Goal: Transaction & Acquisition: Purchase product/service

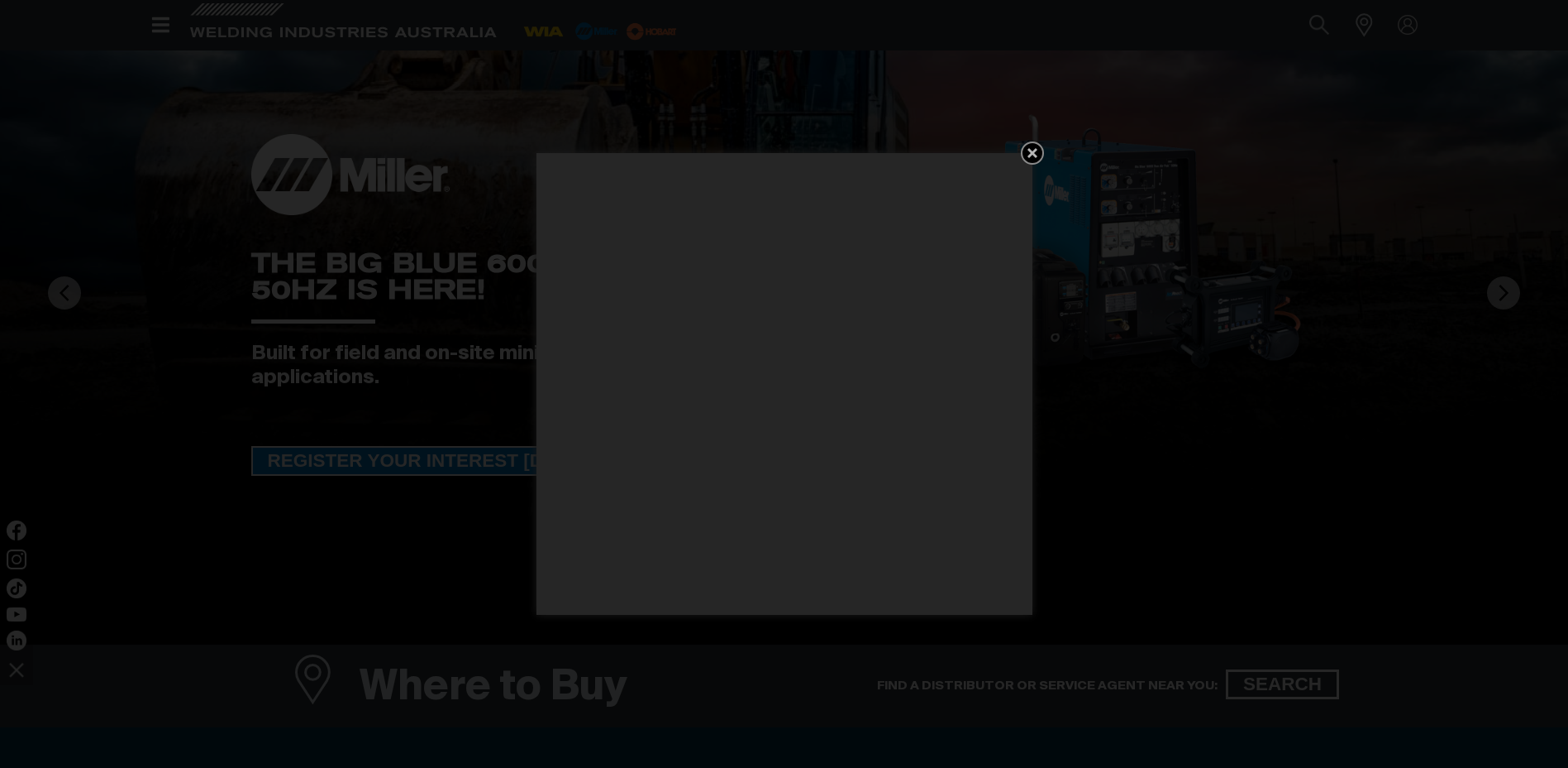
scroll to position [165, 0]
click at [1033, 142] on link "Get 5 WIA Welding Guides Free!" at bounding box center [1033, 153] width 23 height 23
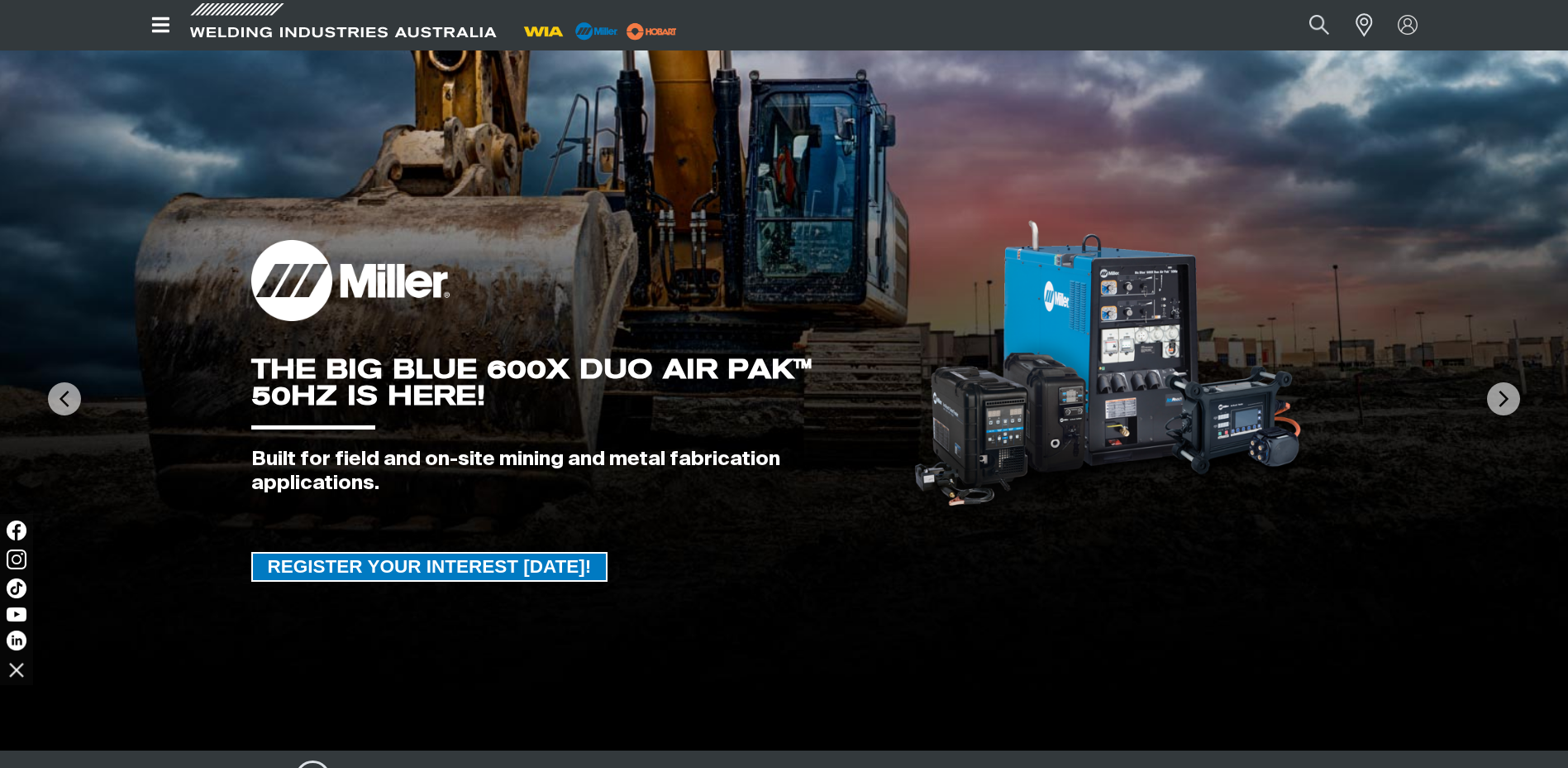
scroll to position [0, 0]
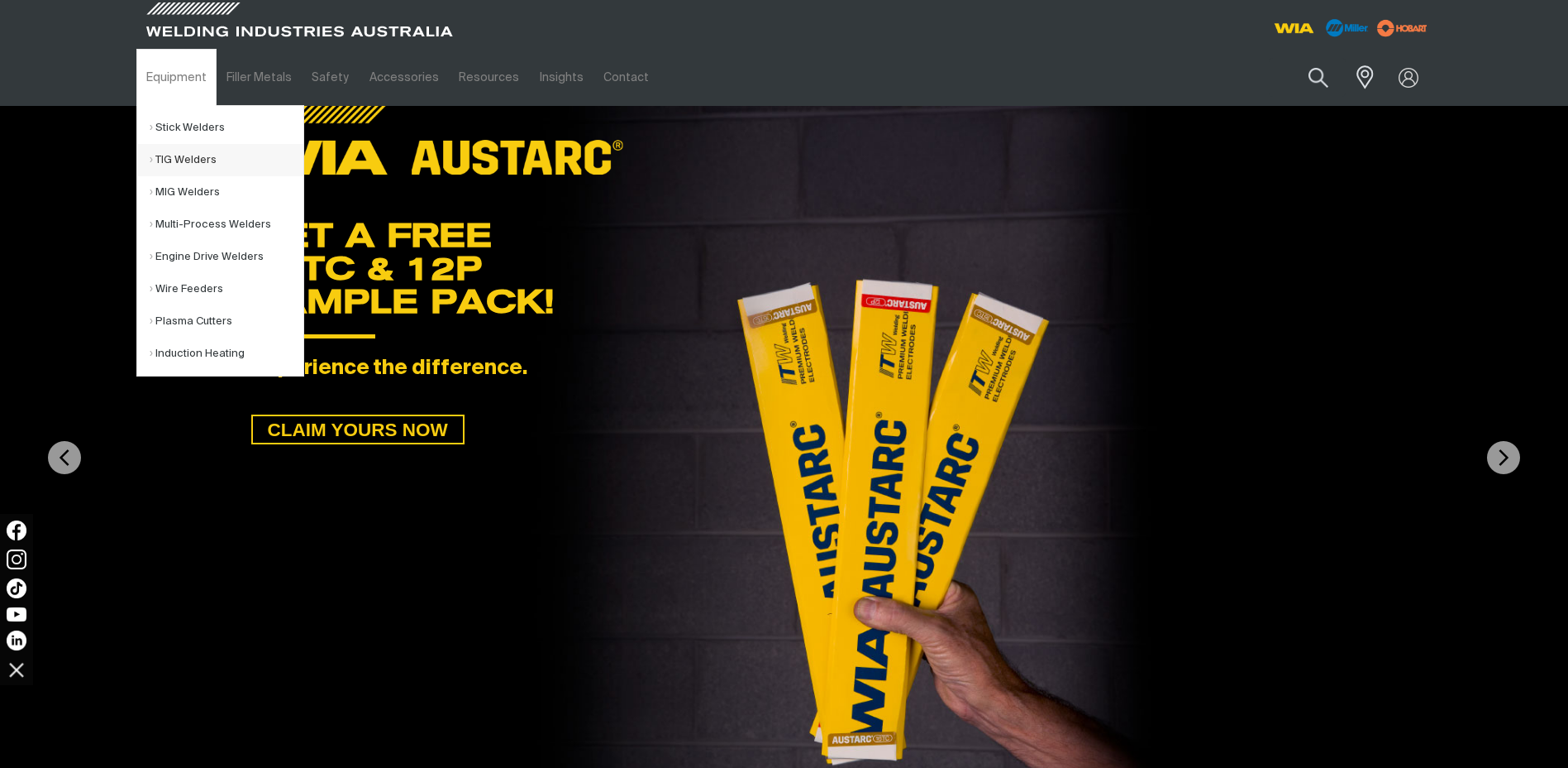
click at [187, 152] on link "TIG Welders" at bounding box center [226, 159] width 153 height 32
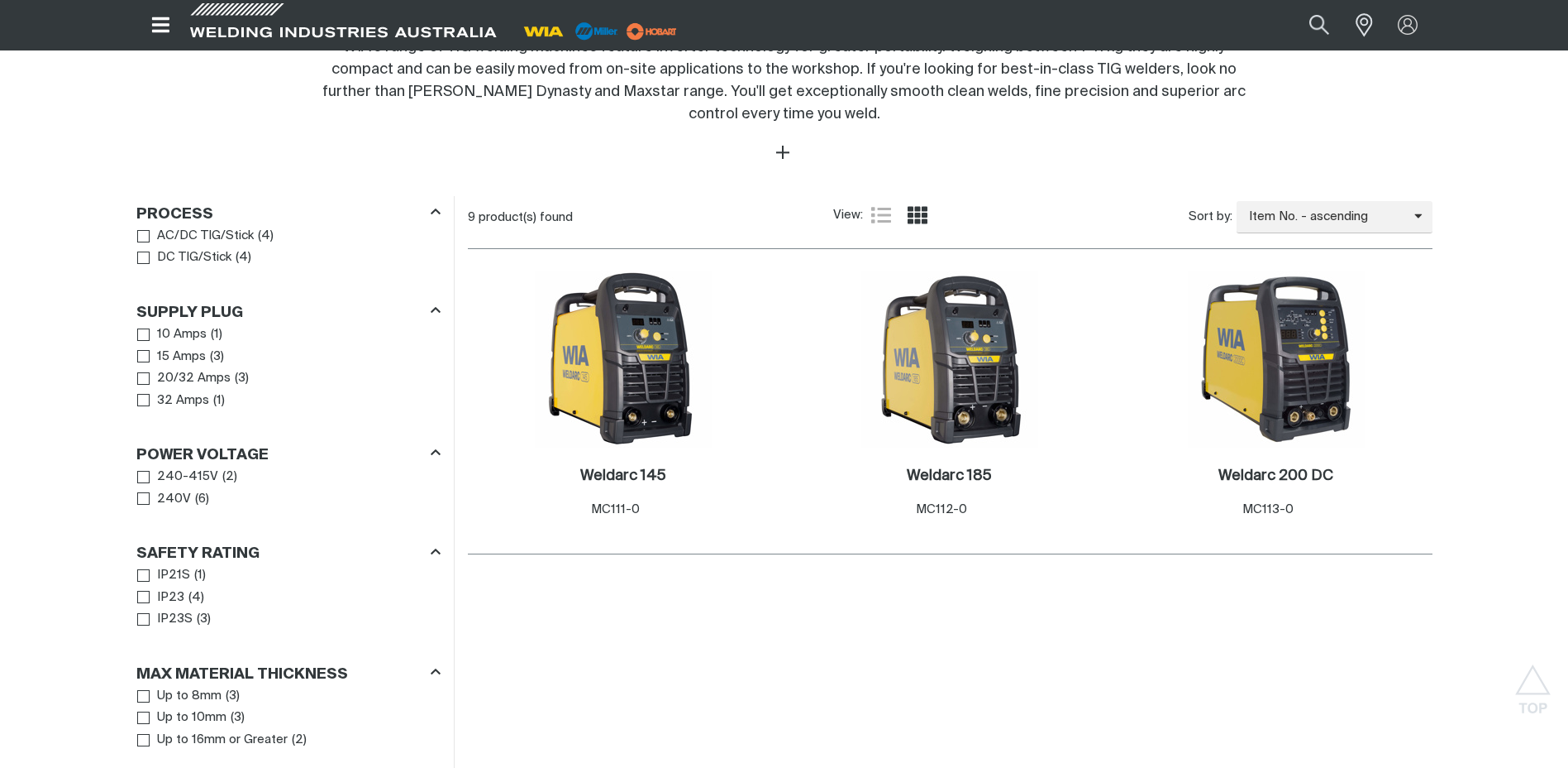
scroll to position [662, 0]
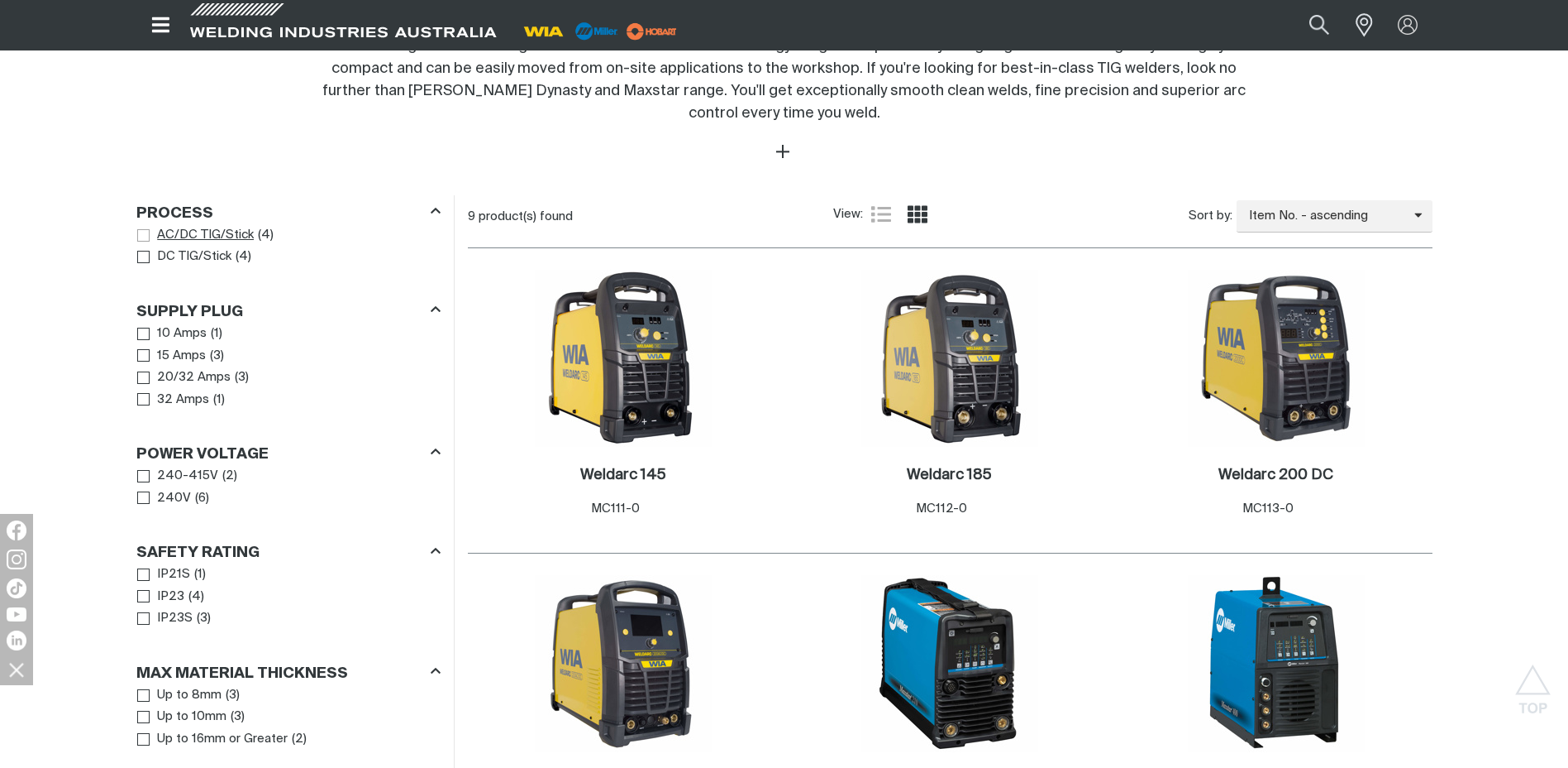
click at [141, 236] on span "Process" at bounding box center [143, 234] width 13 height 13
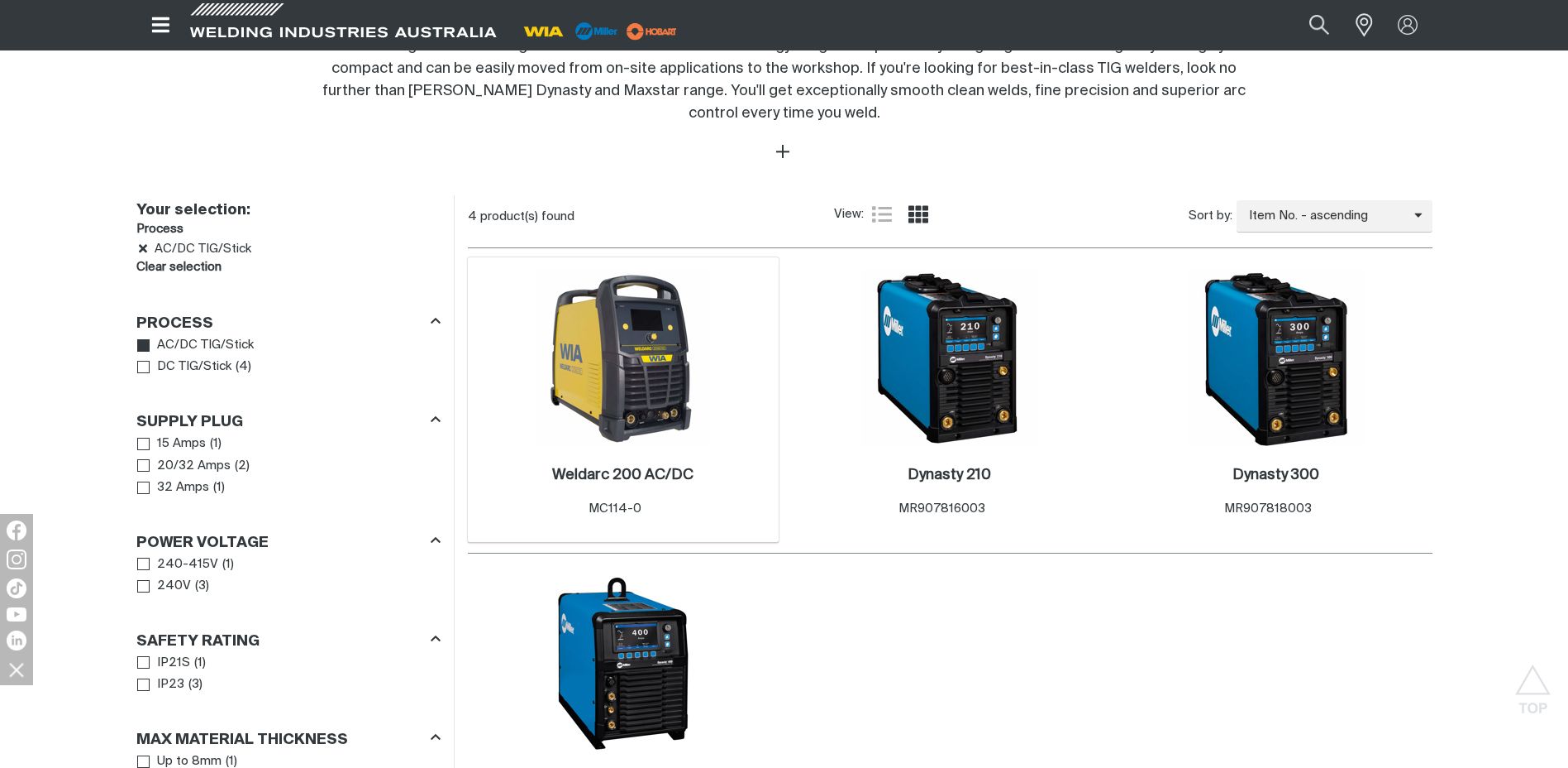
click at [612, 366] on img at bounding box center [623, 357] width 176 height 177
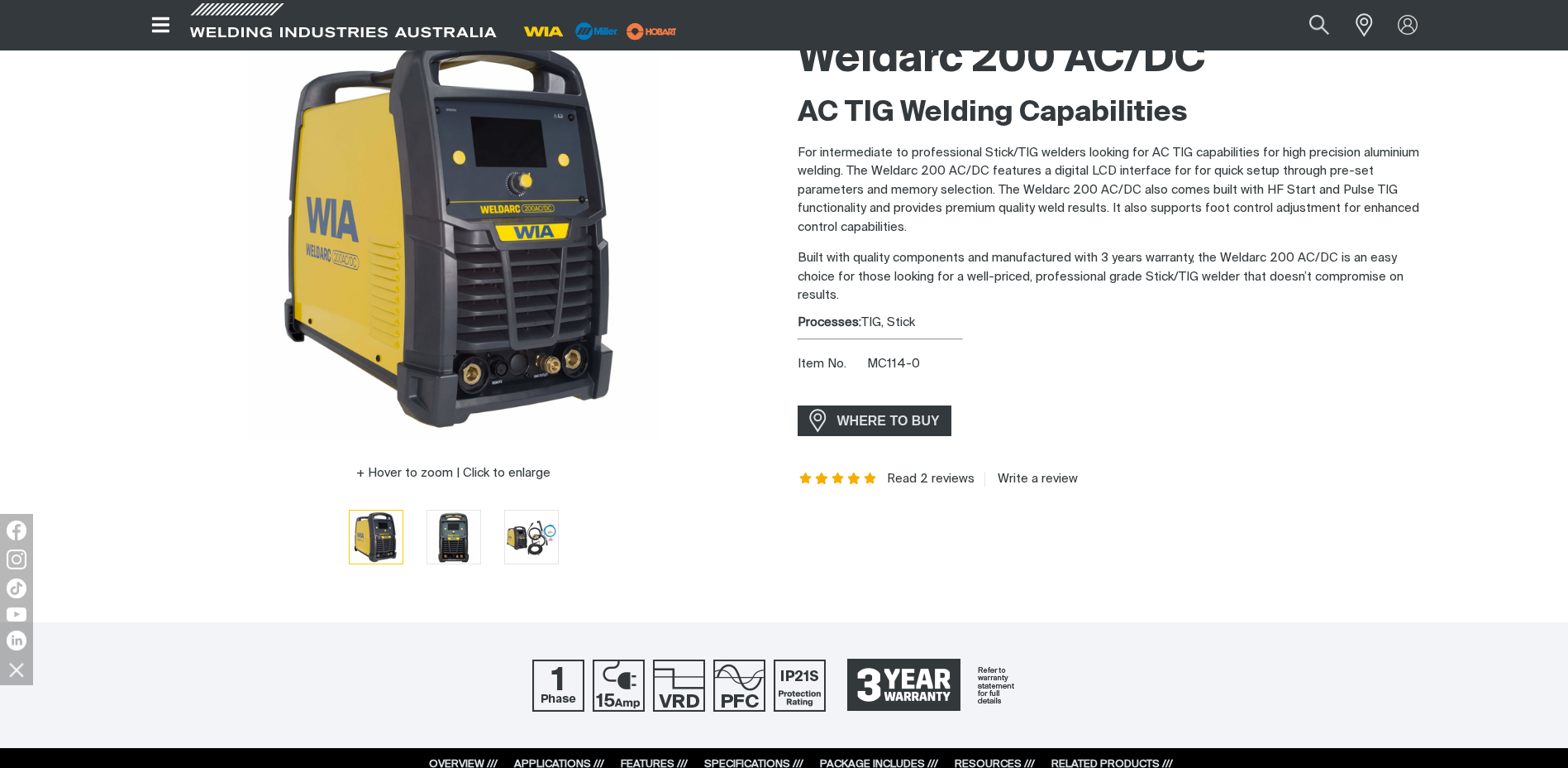
scroll to position [165, 0]
click at [468, 535] on img "Go to slide 2" at bounding box center [453, 535] width 53 height 53
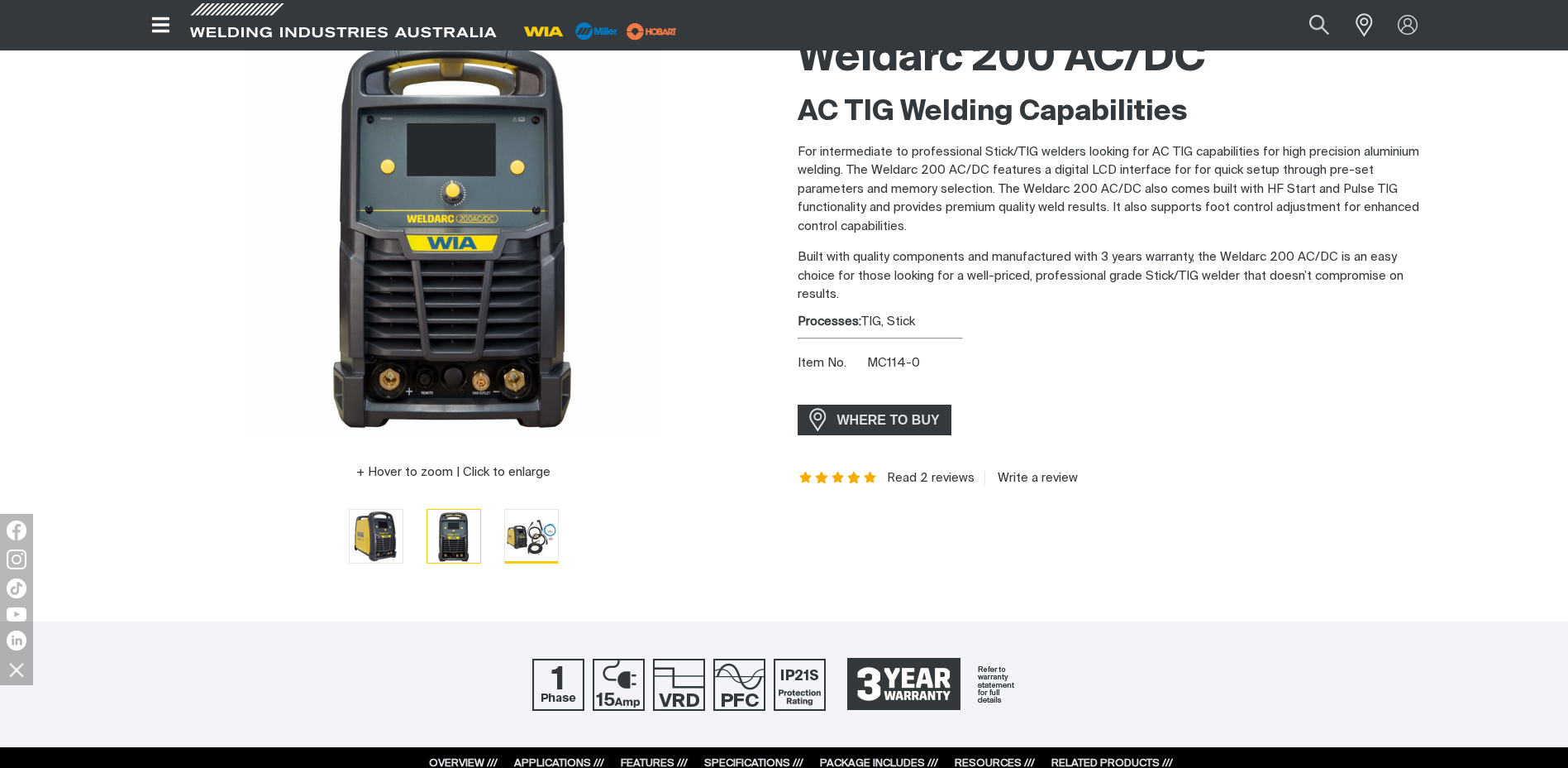
click at [528, 541] on img "Go to slide 3" at bounding box center [531, 535] width 53 height 52
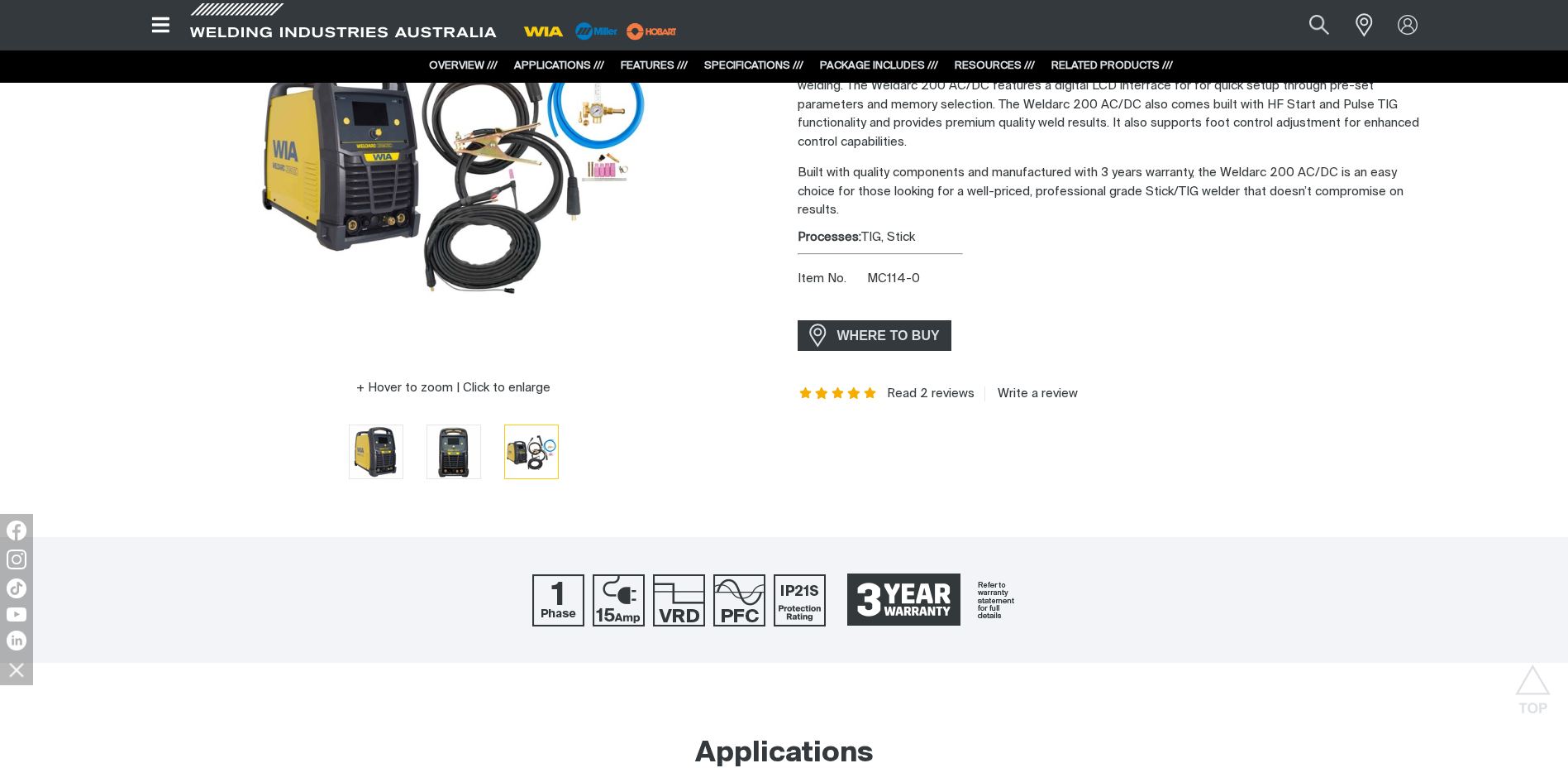
scroll to position [0, 0]
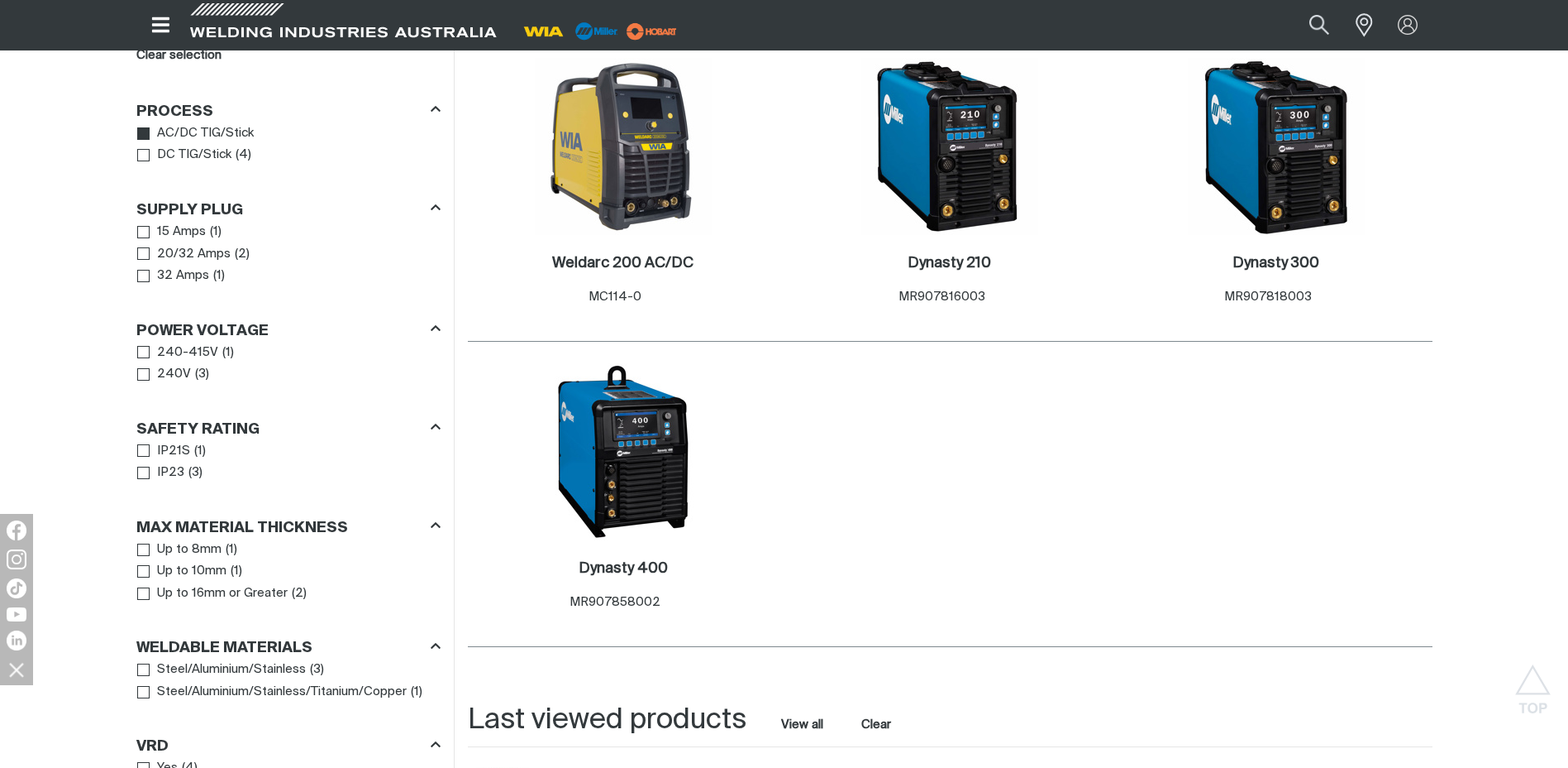
scroll to position [843, 0]
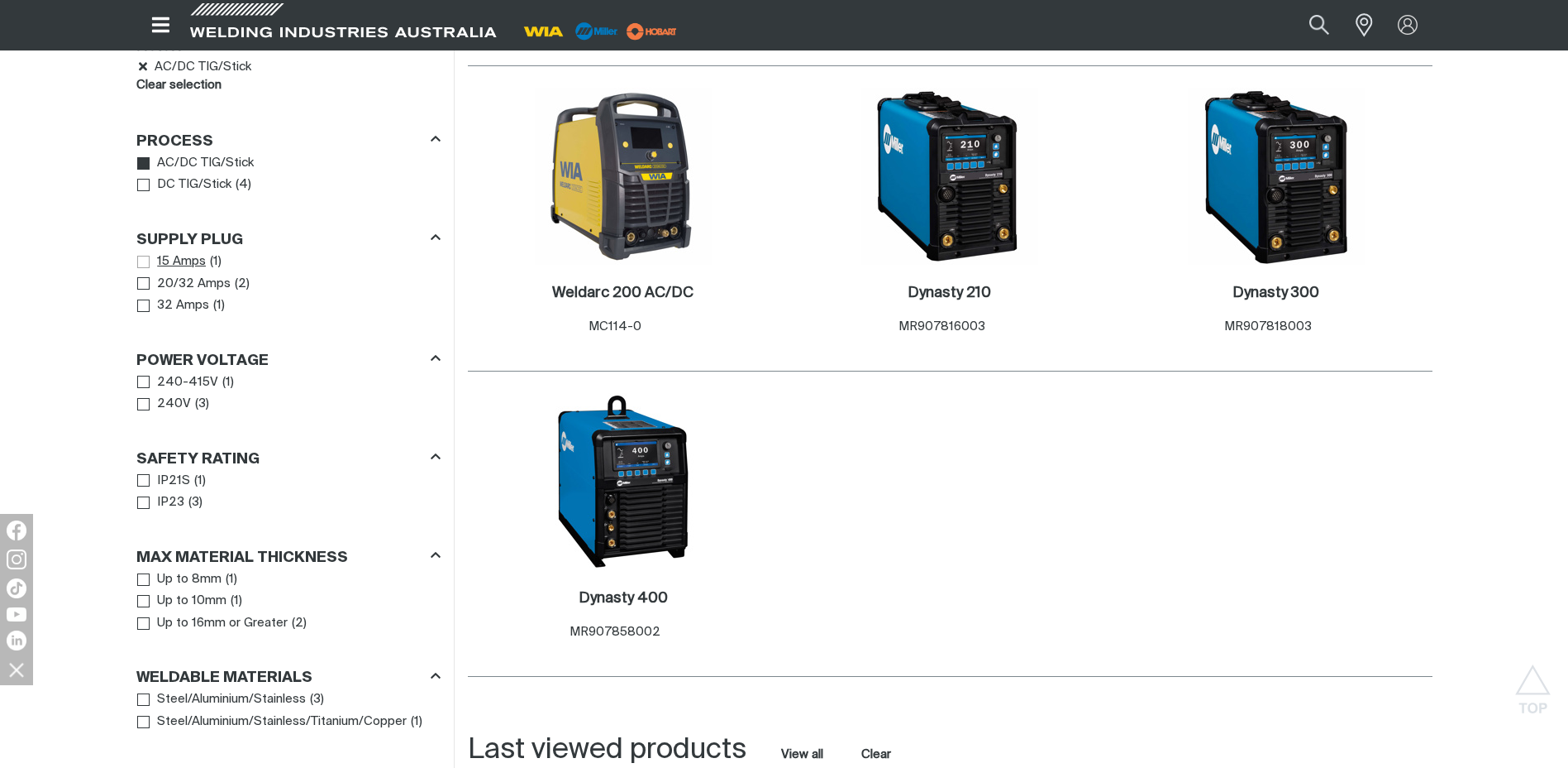
click at [144, 261] on span "Supply Plug" at bounding box center [143, 261] width 13 height 13
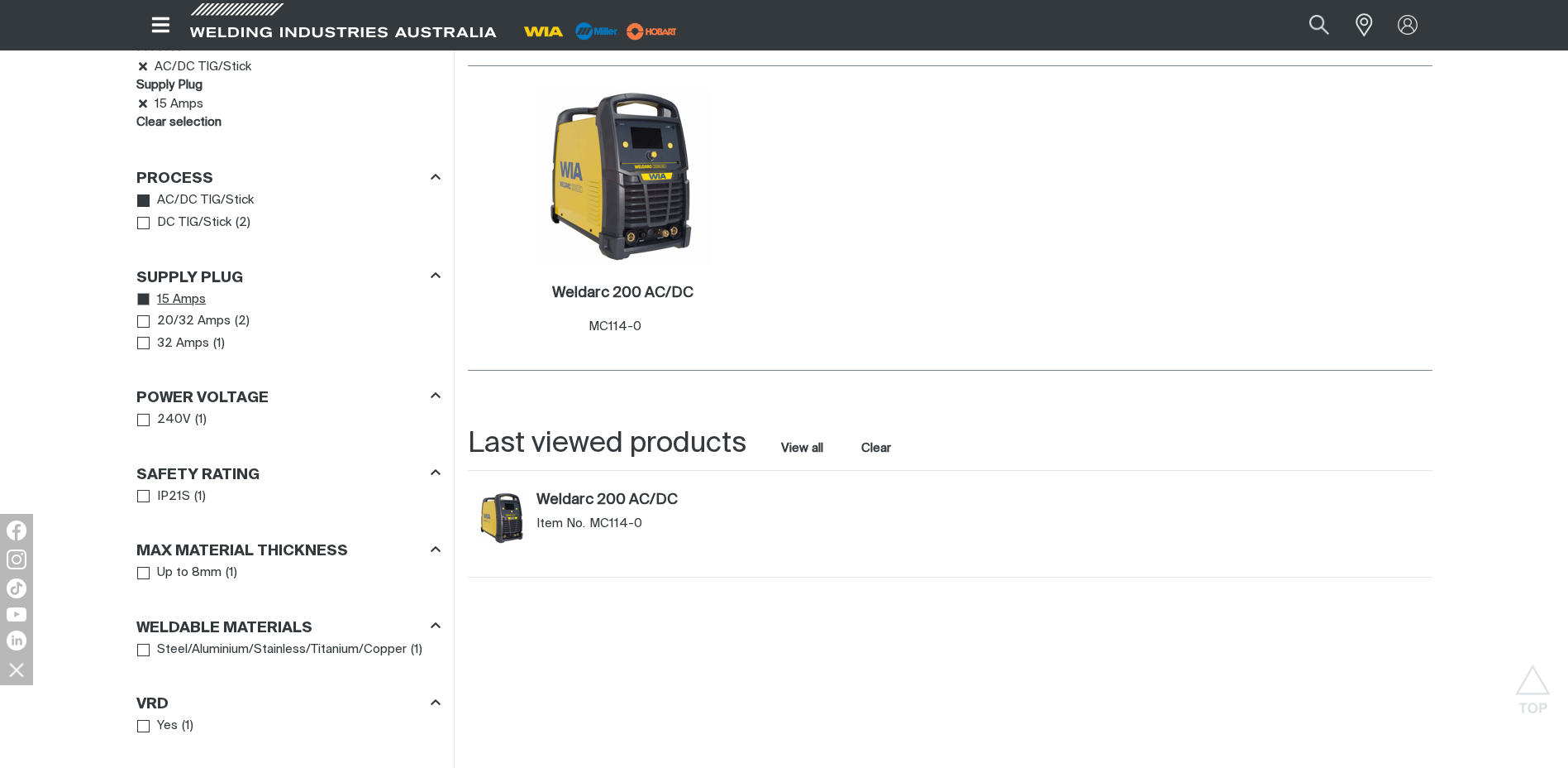
click at [143, 294] on icon "Supply Plug" at bounding box center [144, 299] width 13 height 13
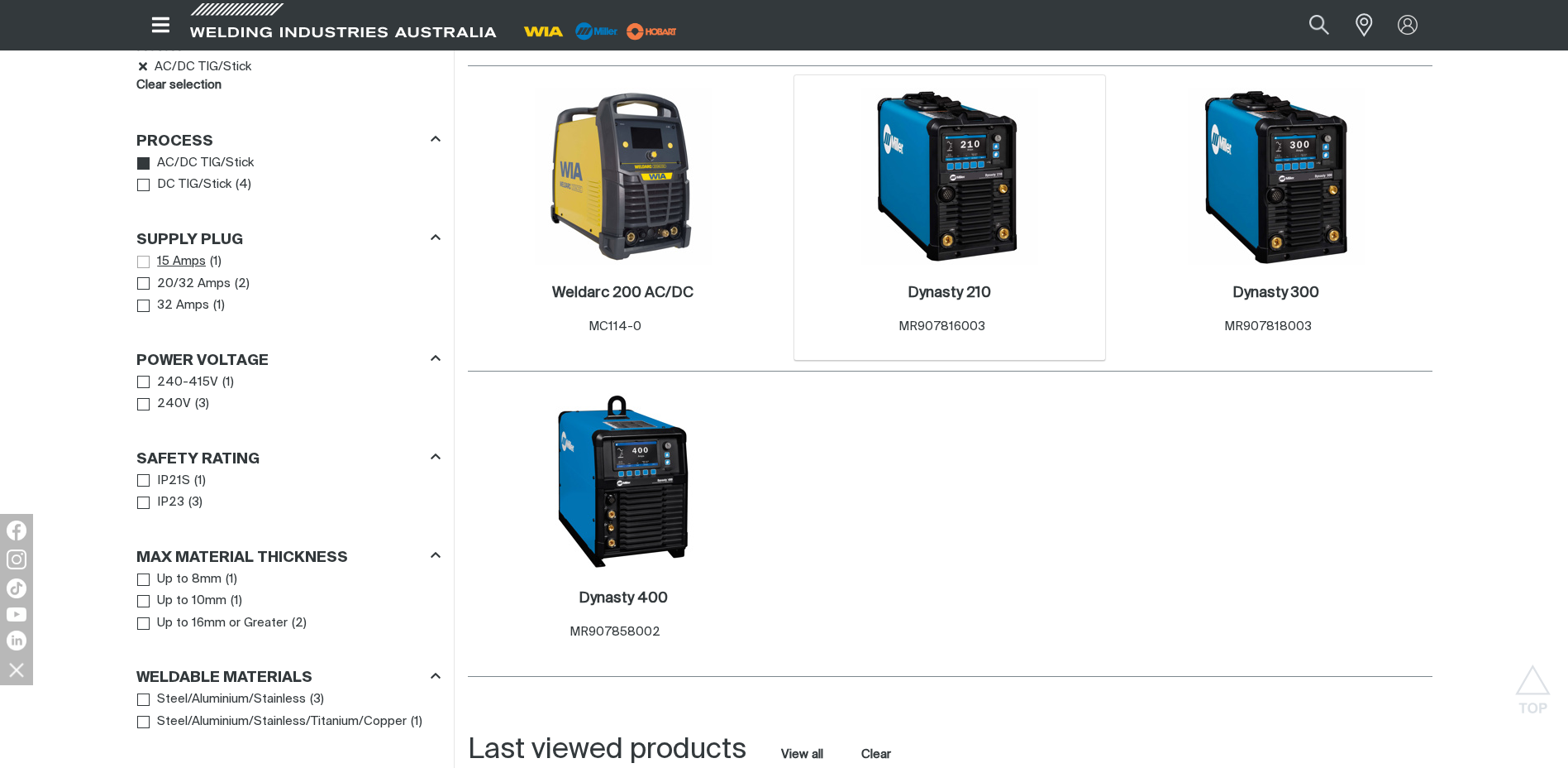
click at [979, 207] on img at bounding box center [949, 176] width 176 height 177
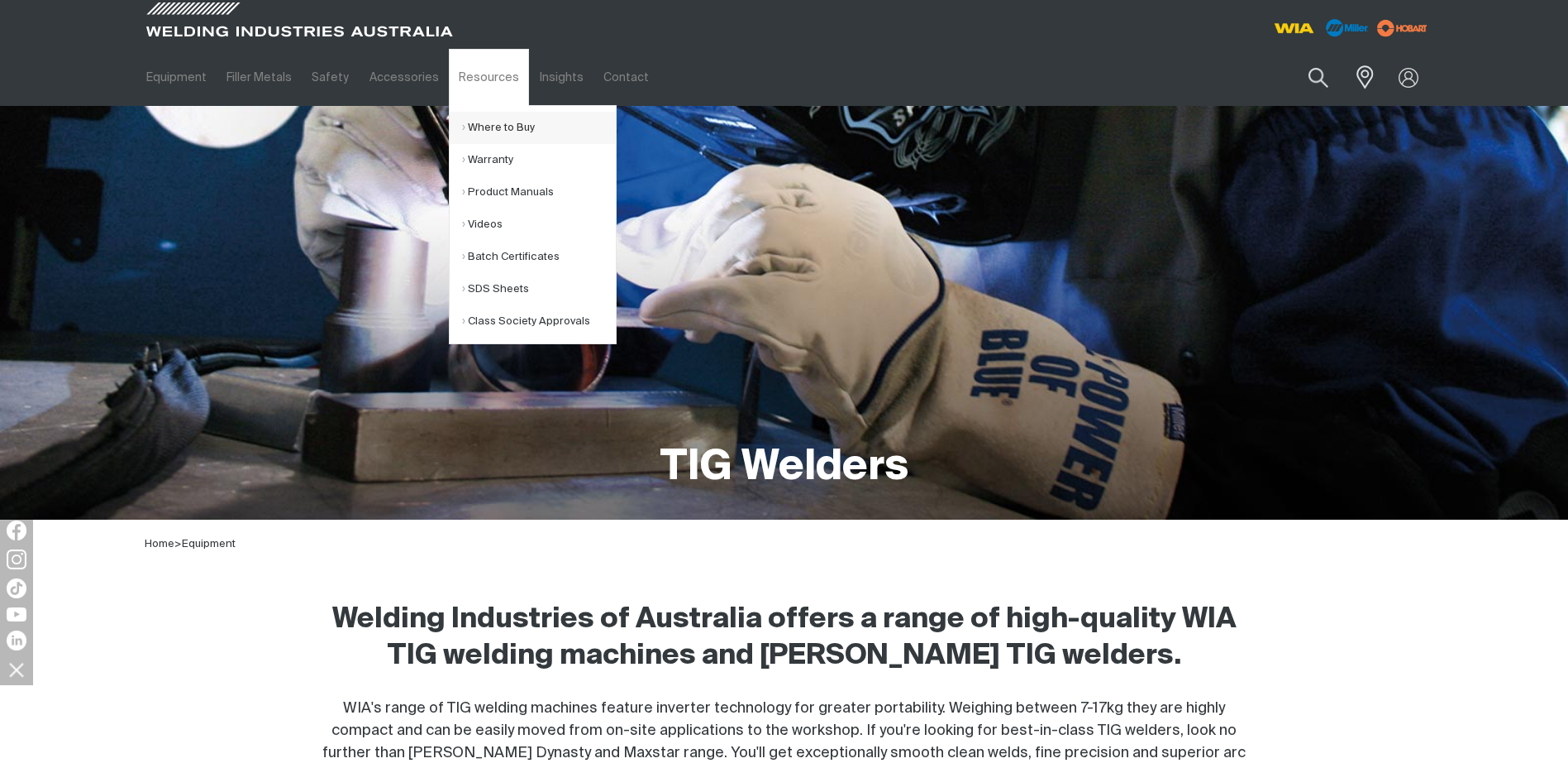
click at [496, 123] on link "Where to Buy" at bounding box center [538, 127] width 153 height 32
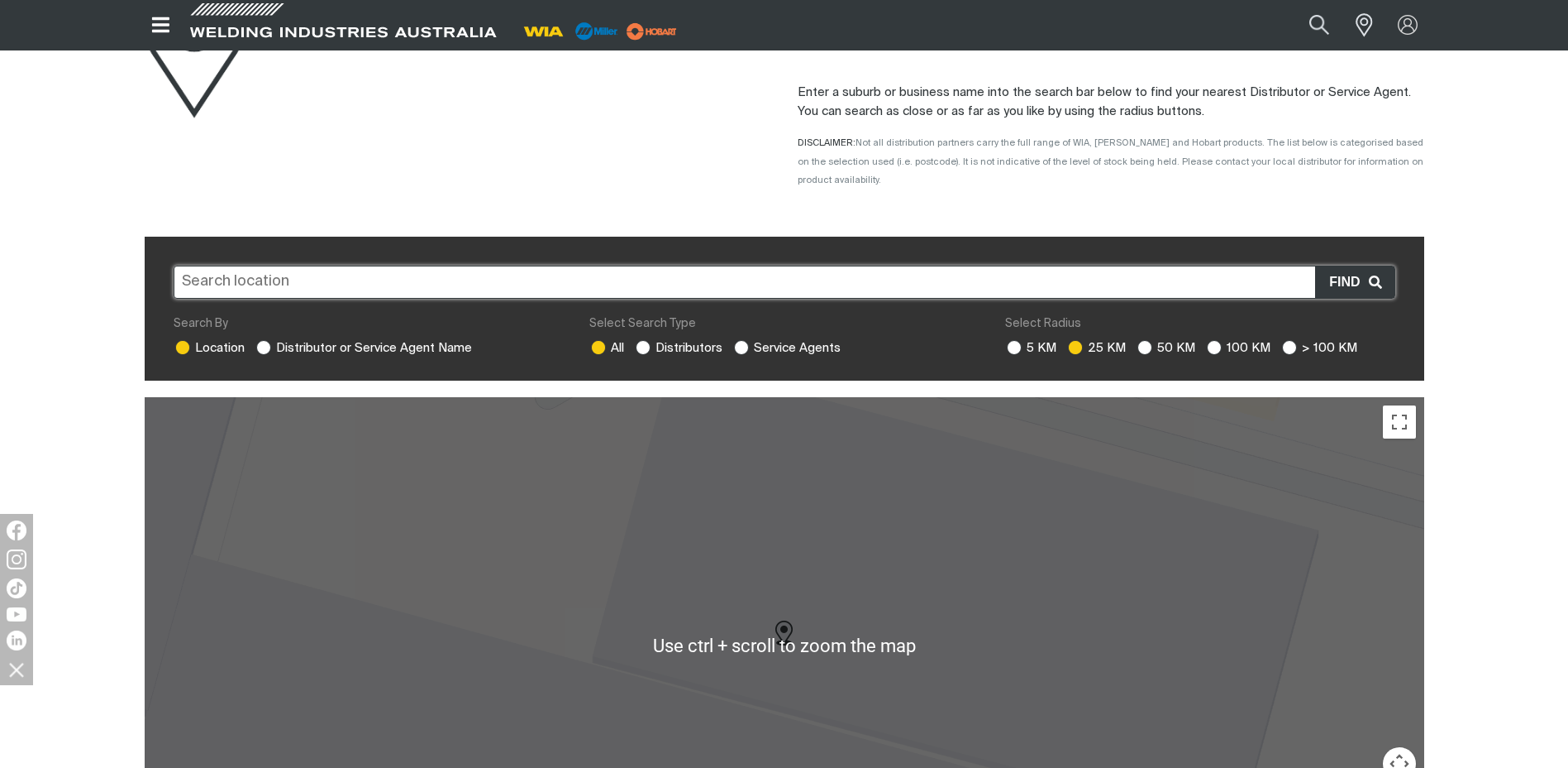
scroll to position [165, 0]
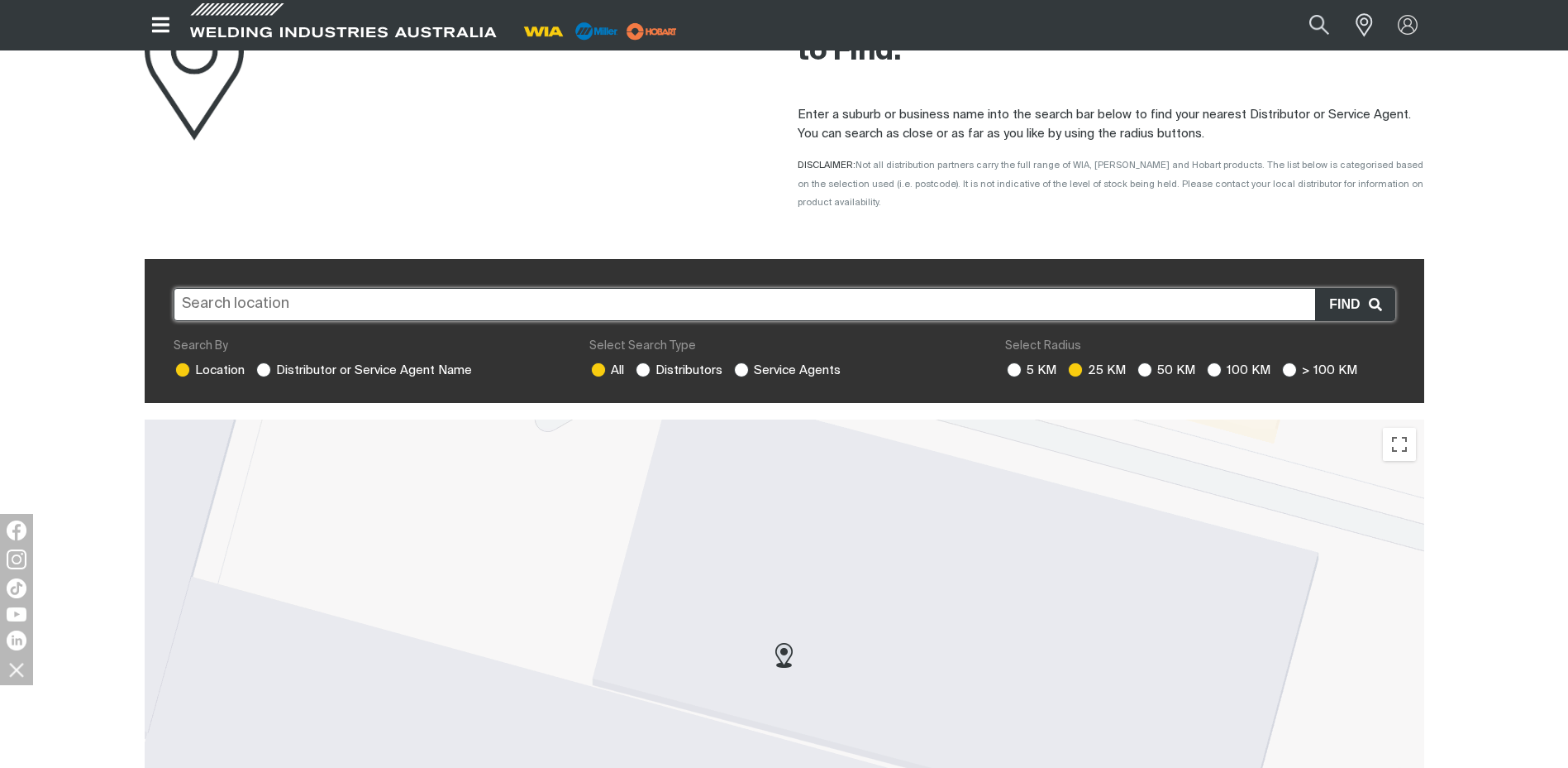
click at [608, 288] on input "text" at bounding box center [784, 304] width 1222 height 33
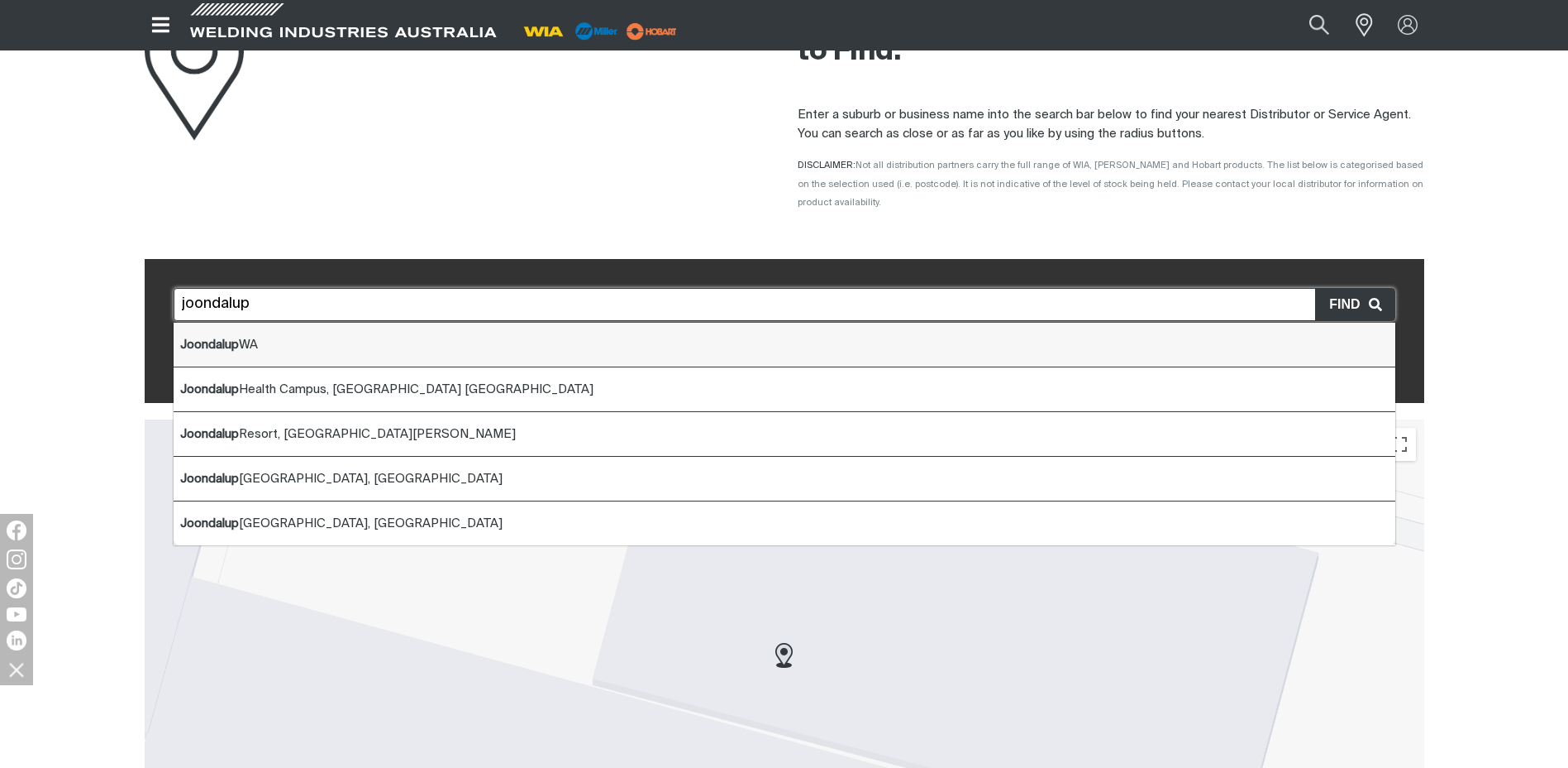
click at [203, 322] on li "Joondalup WA" at bounding box center [784, 344] width 1222 height 44
type input "Joondalup WA"
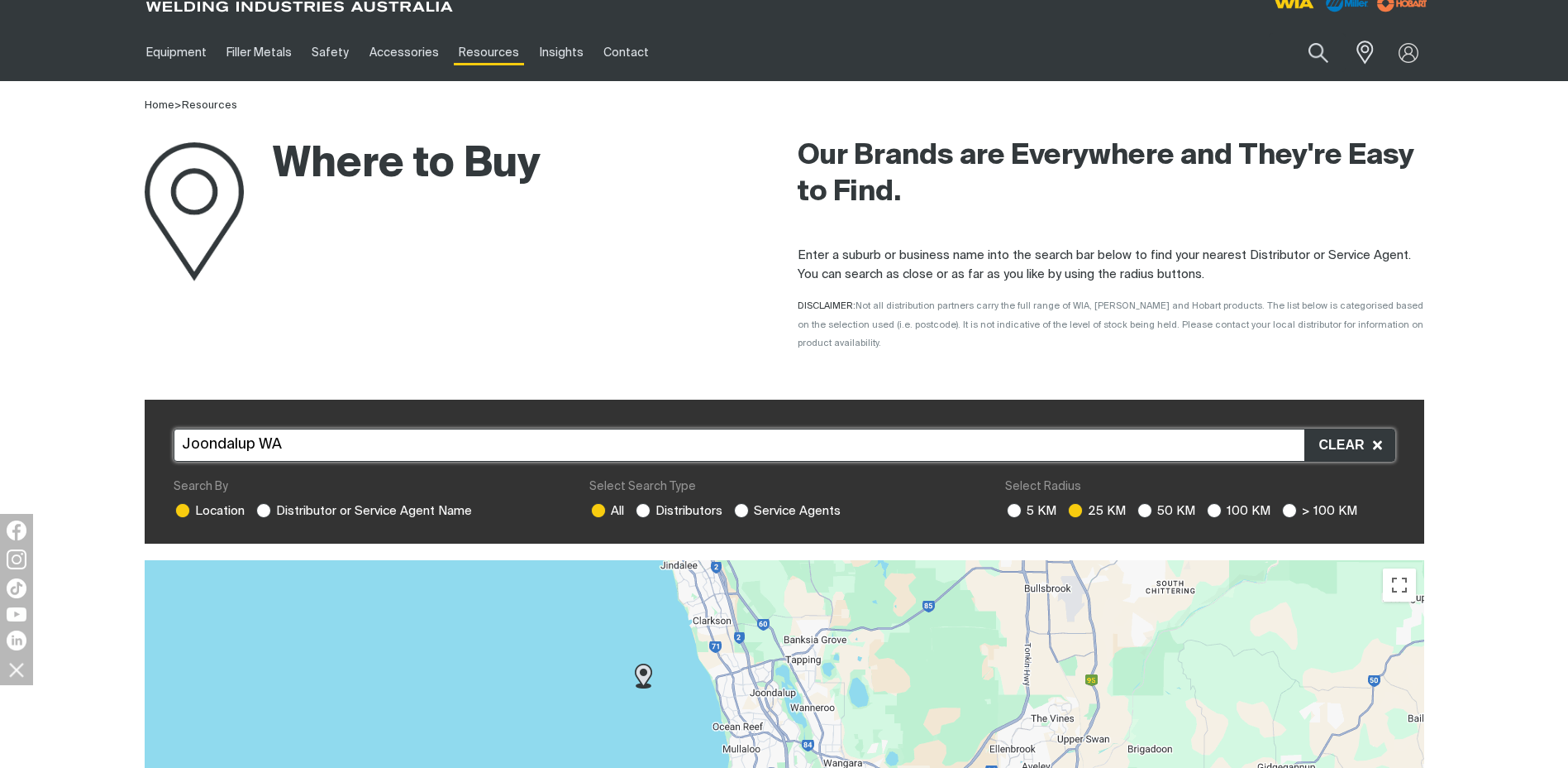
scroll to position [0, 0]
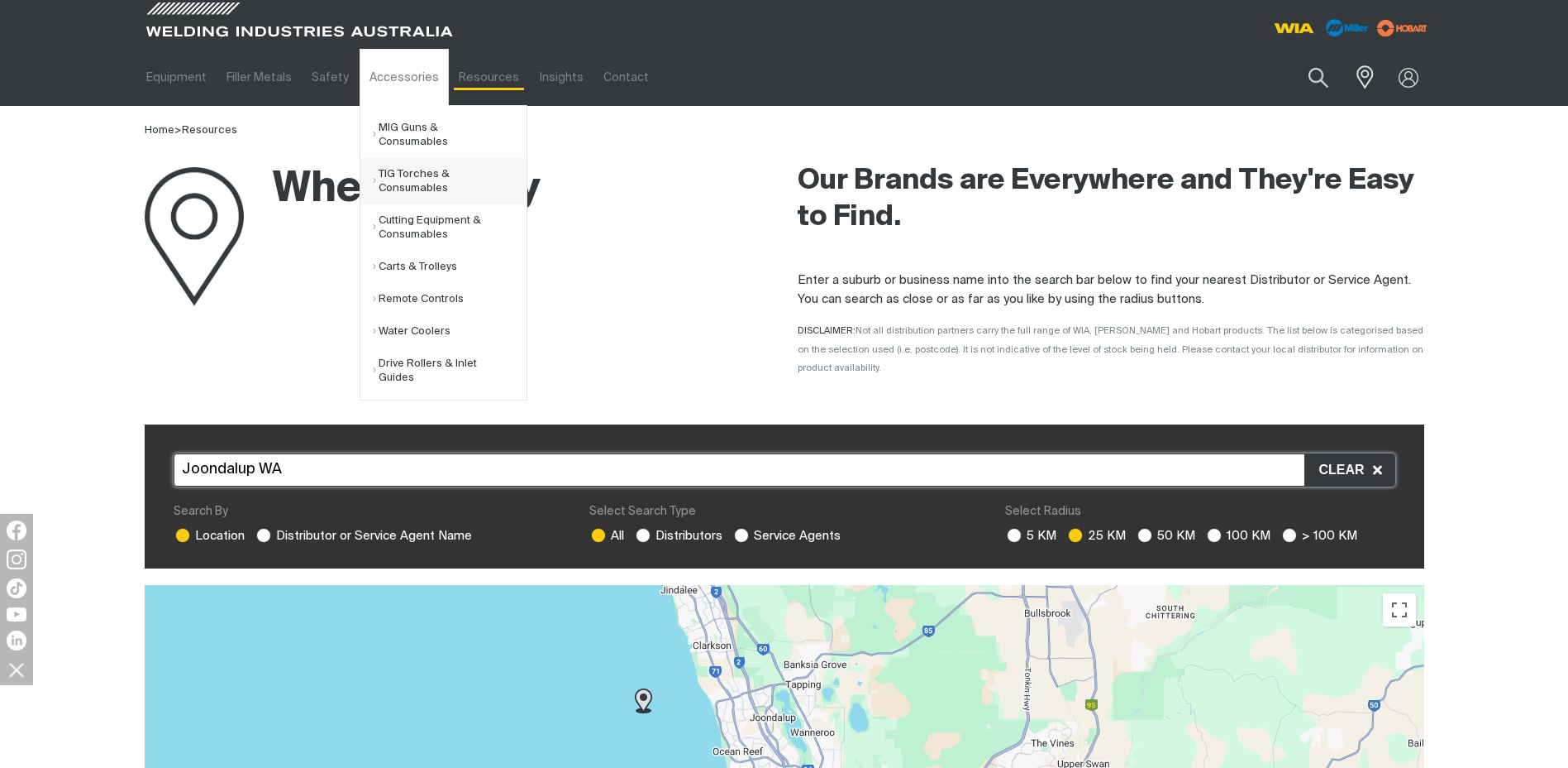
click at [394, 159] on link "TIG Torches & Consumables" at bounding box center [449, 181] width 153 height 46
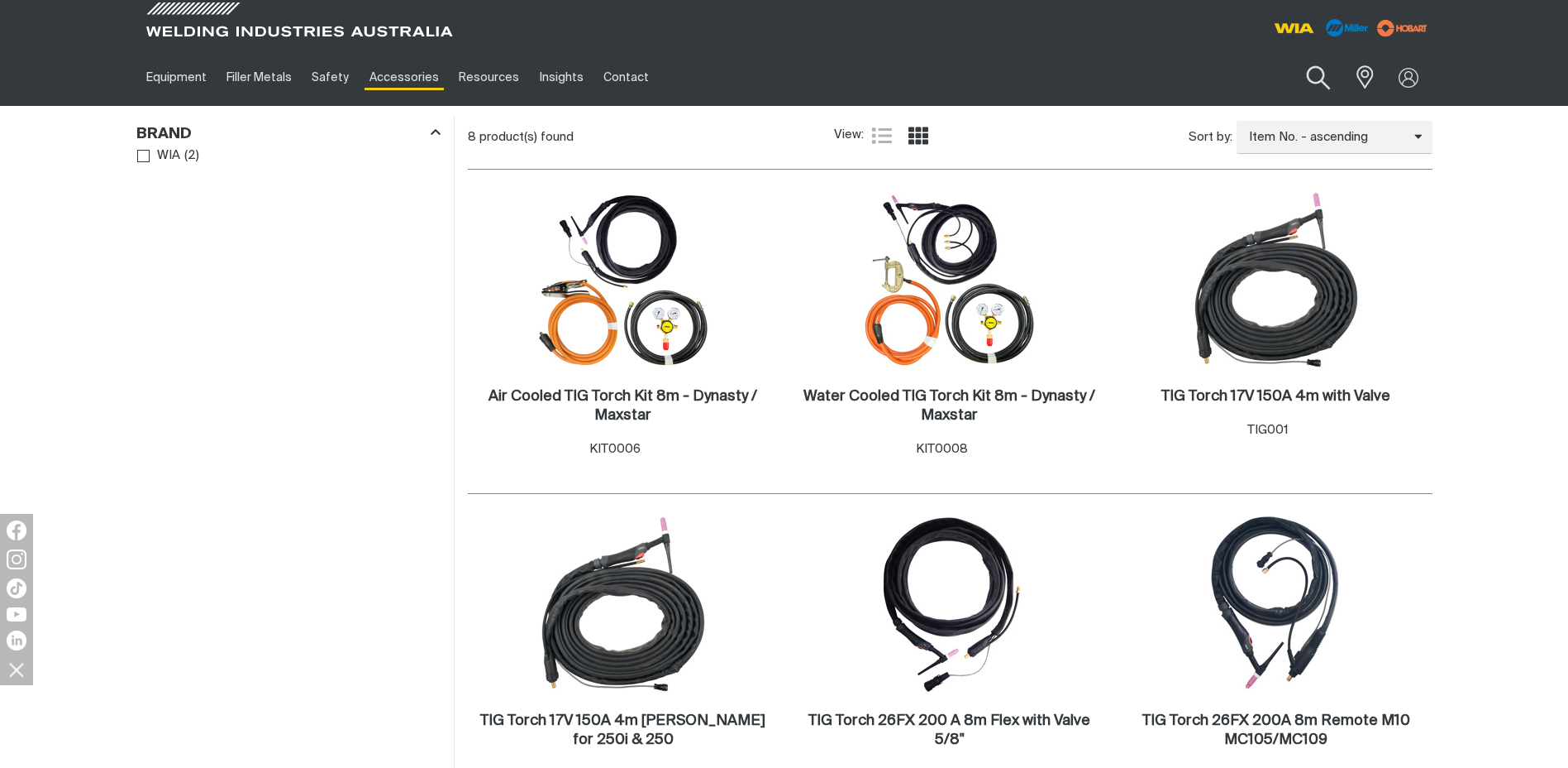
click at [1309, 72] on button "Search products" at bounding box center [1317, 78] width 67 height 47
click at [1265, 73] on input "Search" at bounding box center [1218, 77] width 255 height 38
type input "argon regulators"
click at [1290, 58] on button "Search products" at bounding box center [1318, 77] width 56 height 39
